Goal: Information Seeking & Learning: Learn about a topic

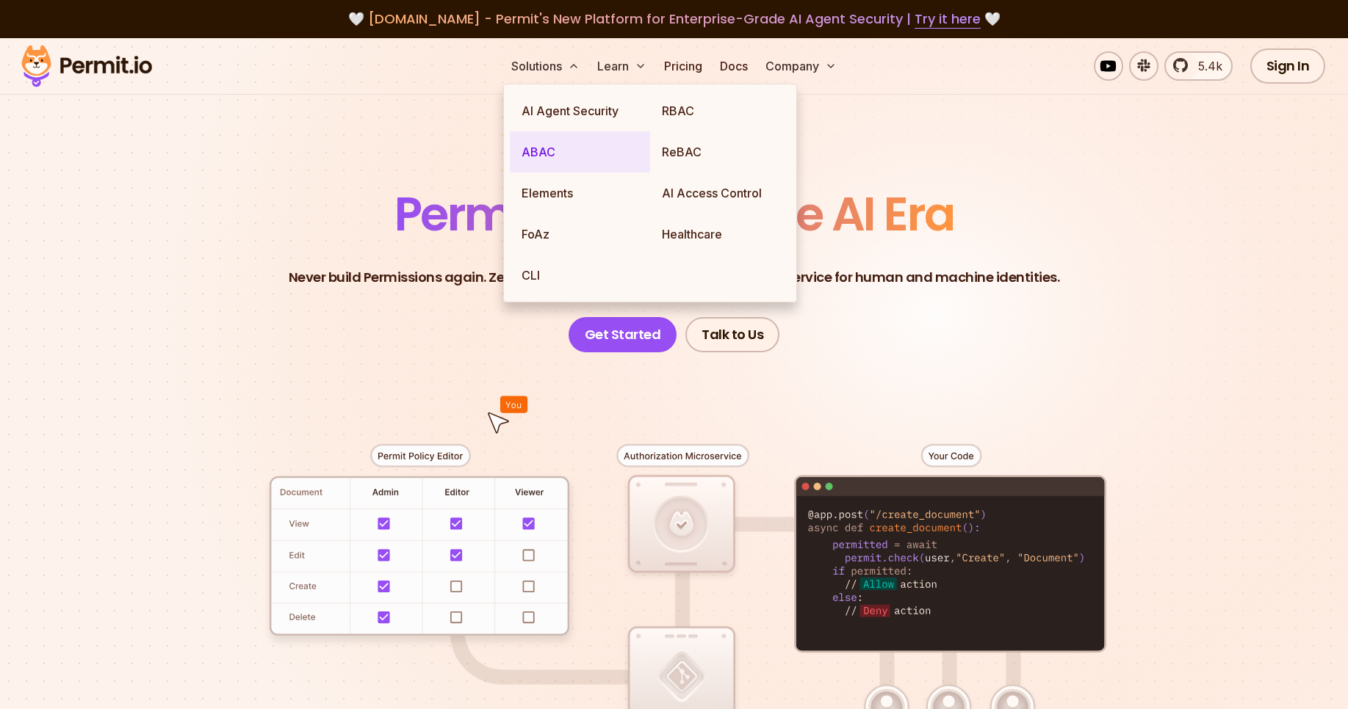
click at [541, 145] on link "ABAC" at bounding box center [580, 151] width 140 height 41
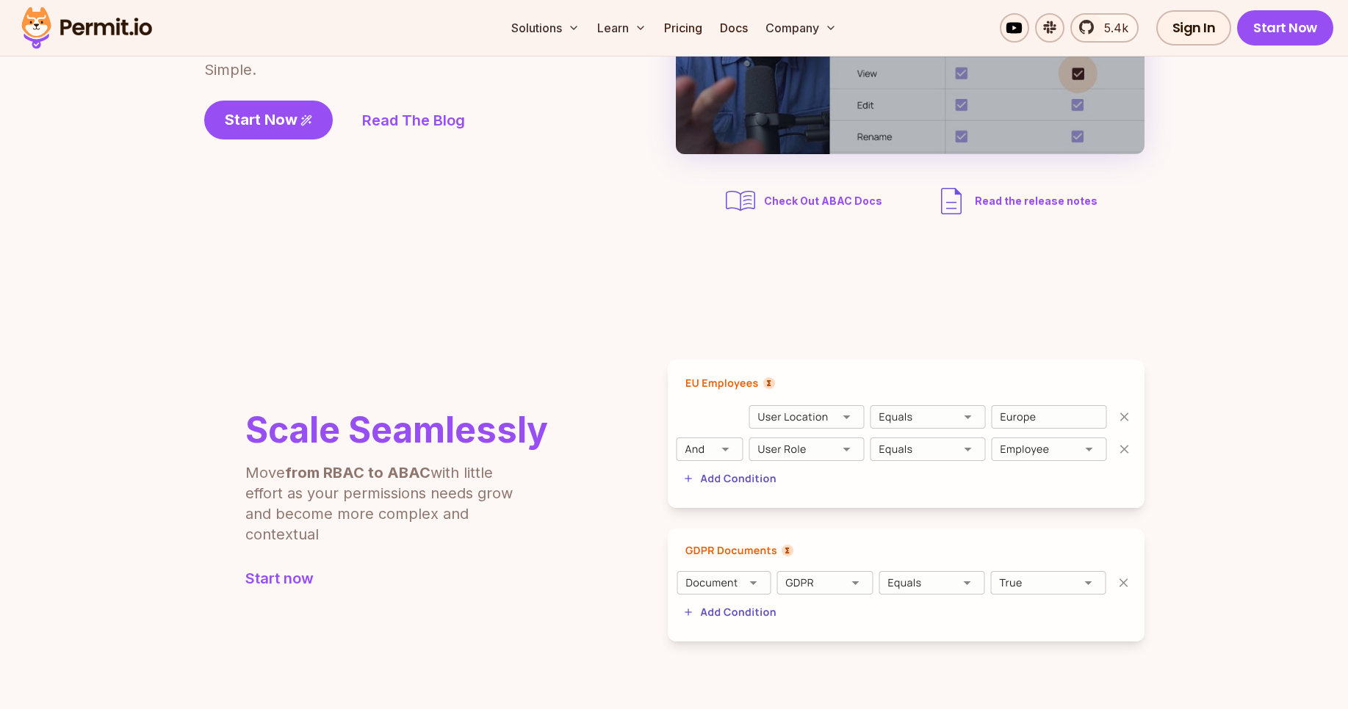
scroll to position [353, 0]
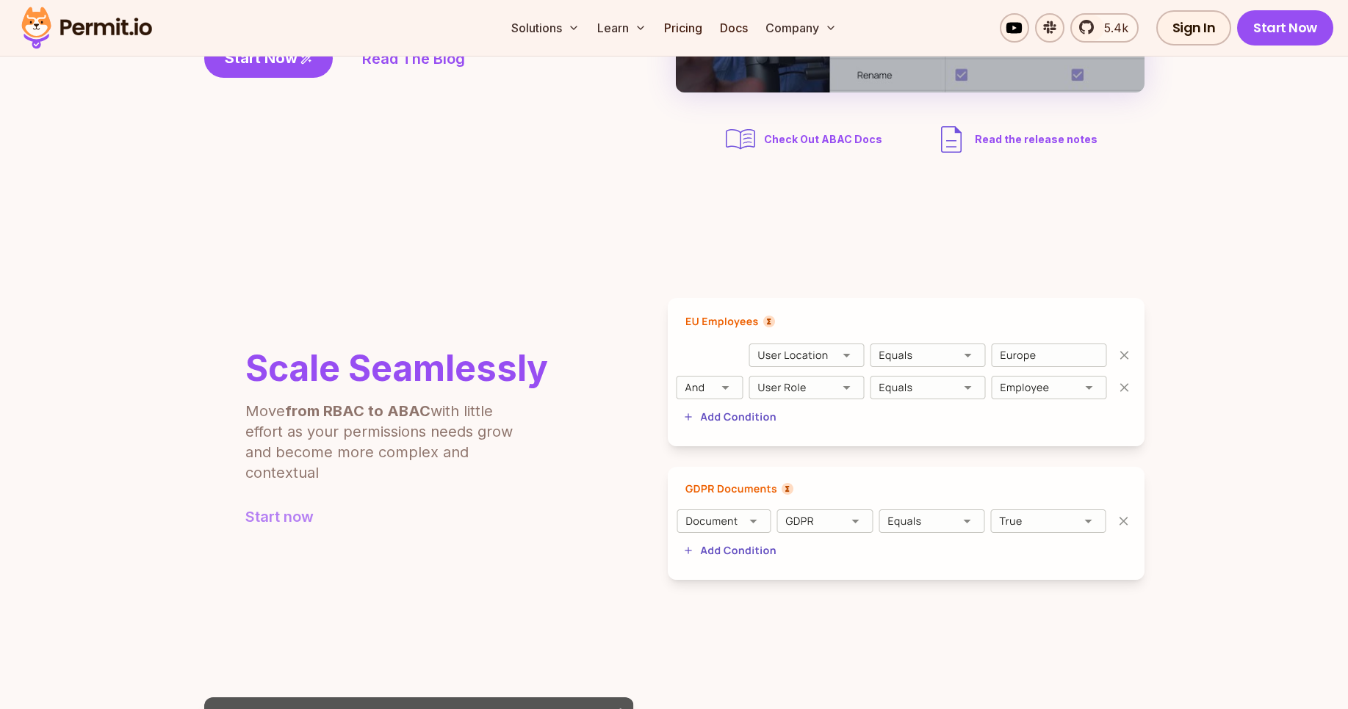
click at [261, 509] on link "Start now" at bounding box center [396, 517] width 303 height 21
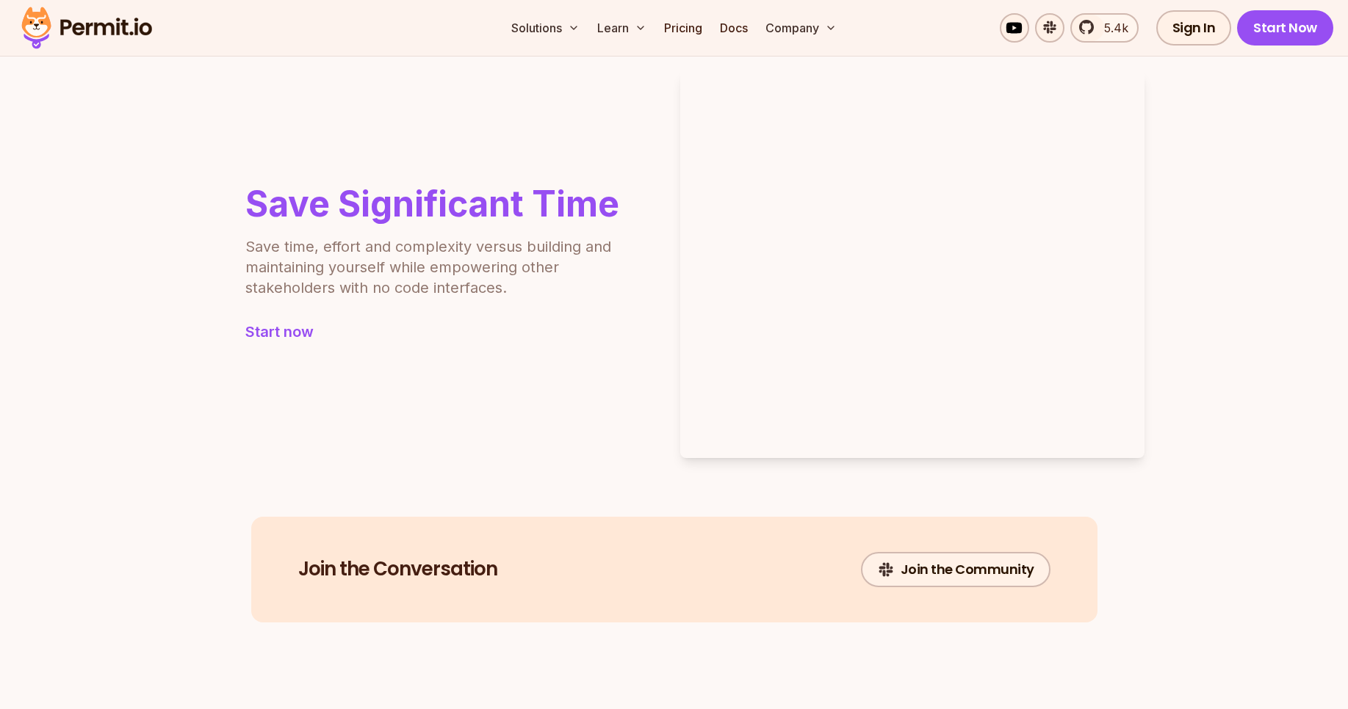
scroll to position [1498, 0]
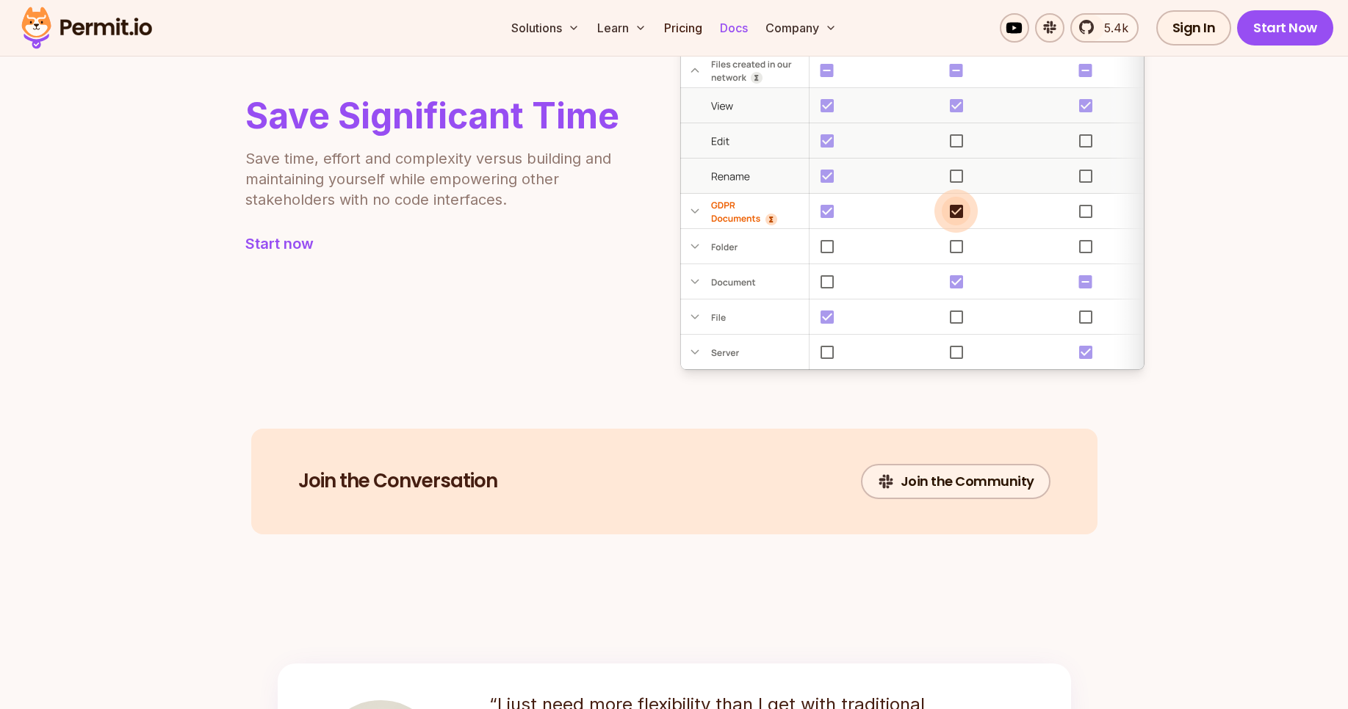
click at [717, 29] on link "Docs" at bounding box center [734, 27] width 40 height 29
